Goal: Find contact information: Find contact information

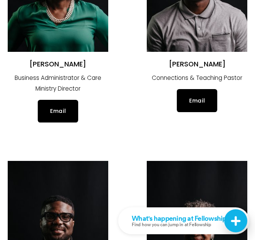
scroll to position [410, 0]
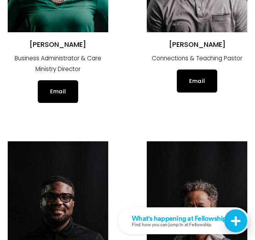
click at [55, 48] on h2 "[PERSON_NAME]" at bounding box center [58, 44] width 100 height 9
copy div "[PERSON_NAME]"
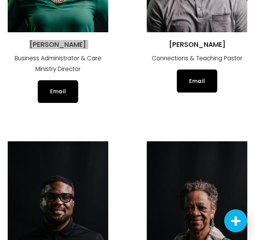
scroll to position [0, 0]
click at [199, 48] on h2 "[PERSON_NAME]" at bounding box center [197, 44] width 100 height 9
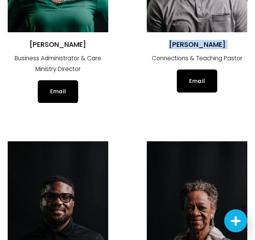
click at [199, 48] on h2 "[PERSON_NAME]" at bounding box center [197, 44] width 100 height 9
copy div "[PERSON_NAME]"
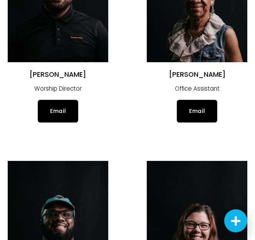
scroll to position [628, 0]
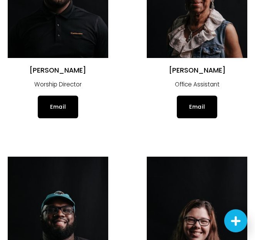
click at [76, 70] on h2 "[PERSON_NAME]" at bounding box center [58, 70] width 100 height 9
copy div "[PERSON_NAME]"
click at [186, 68] on h2 "[PERSON_NAME]" at bounding box center [197, 70] width 100 height 9
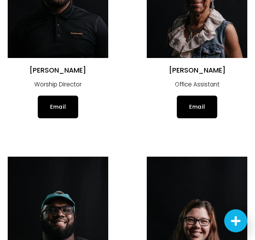
click at [186, 68] on h2 "[PERSON_NAME]" at bounding box center [197, 70] width 100 height 9
copy div "[PERSON_NAME]"
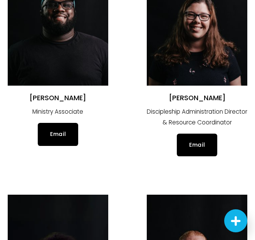
scroll to position [845, 0]
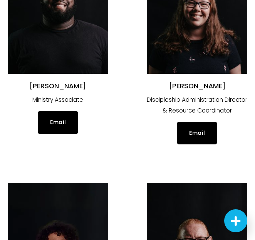
click at [66, 87] on h2 "[PERSON_NAME]" at bounding box center [58, 86] width 100 height 9
copy div "[PERSON_NAME]"
click at [199, 82] on h2 "[PERSON_NAME]" at bounding box center [197, 86] width 100 height 9
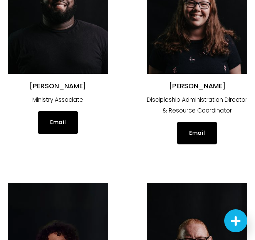
click at [199, 82] on h2 "[PERSON_NAME]" at bounding box center [197, 86] width 100 height 9
copy div "[PERSON_NAME]"
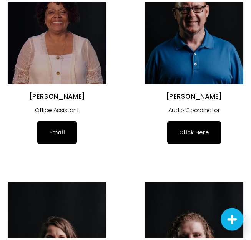
scroll to position [1086, 0]
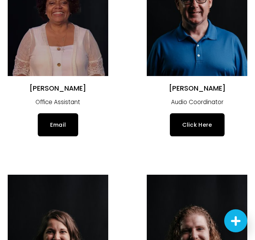
click at [76, 88] on h2 "[PERSON_NAME]" at bounding box center [58, 88] width 100 height 9
copy div "[PERSON_NAME]"
drag, startPoint x: 194, startPoint y: 122, endPoint x: 147, endPoint y: 149, distance: 53.6
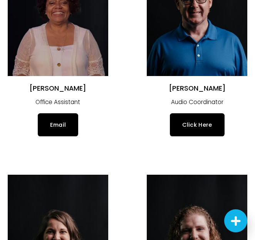
click at [197, 123] on link "Click Here" at bounding box center [197, 124] width 55 height 23
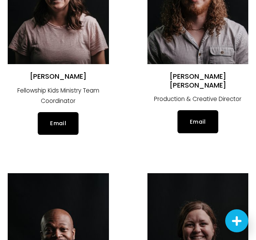
scroll to position [1348, 0]
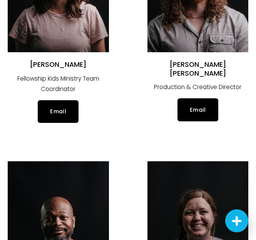
click at [67, 65] on h2 "[PERSON_NAME]" at bounding box center [58, 64] width 101 height 9
copy div "[PERSON_NAME]"
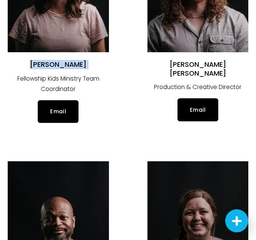
click at [202, 61] on h2 "[PERSON_NAME] [PERSON_NAME]" at bounding box center [197, 69] width 101 height 18
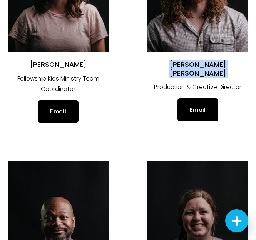
click at [202, 61] on h2 "[PERSON_NAME] [PERSON_NAME]" at bounding box center [197, 69] width 101 height 18
copy div "[PERSON_NAME] [PERSON_NAME]"
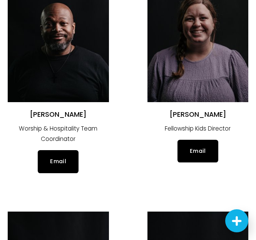
scroll to position [1567, 0]
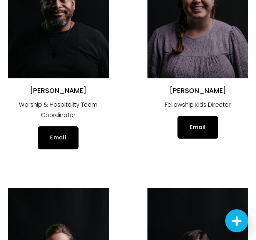
click at [93, 88] on h2 "[PERSON_NAME]" at bounding box center [58, 91] width 101 height 9
copy div "[PERSON_NAME]"
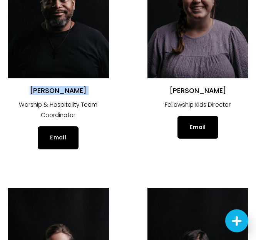
click at [204, 88] on h2 "[PERSON_NAME]" at bounding box center [197, 91] width 101 height 9
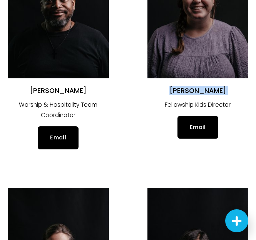
click at [204, 88] on h2 "[PERSON_NAME]" at bounding box center [197, 91] width 101 height 9
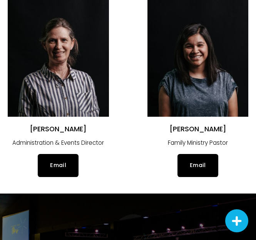
scroll to position [1777, 0]
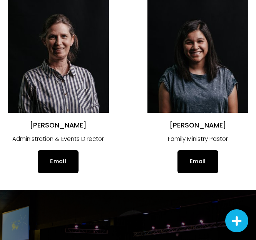
click at [69, 121] on h2 "[PERSON_NAME]" at bounding box center [58, 125] width 101 height 9
click at [207, 118] on li "[PERSON_NAME] Family Ministry [DEMOGRAPHIC_DATA] Email" at bounding box center [197, 75] width 101 height 195
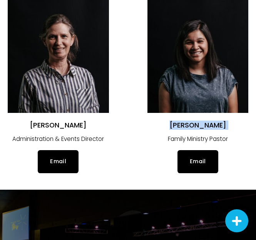
click at [207, 118] on li "[PERSON_NAME] Family Ministry [DEMOGRAPHIC_DATA] Email" at bounding box center [197, 75] width 101 height 195
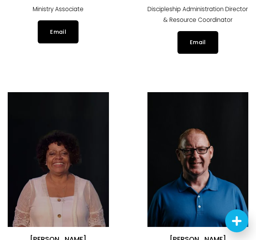
scroll to position [900, 0]
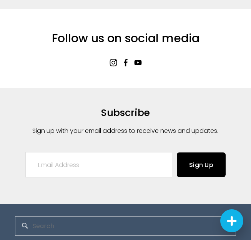
scroll to position [1227, 0]
